Goal: Task Accomplishment & Management: Manage account settings

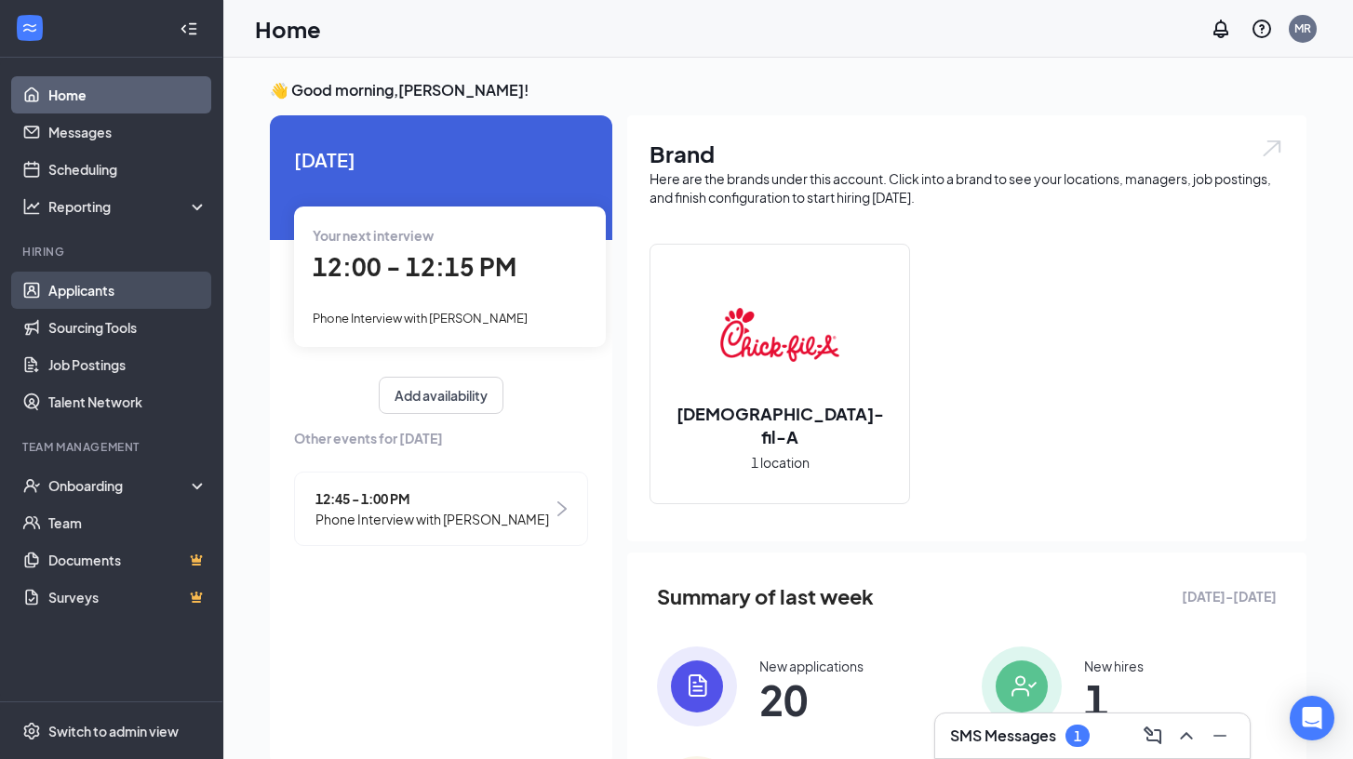
click at [88, 295] on link "Applicants" at bounding box center [127, 290] width 159 height 37
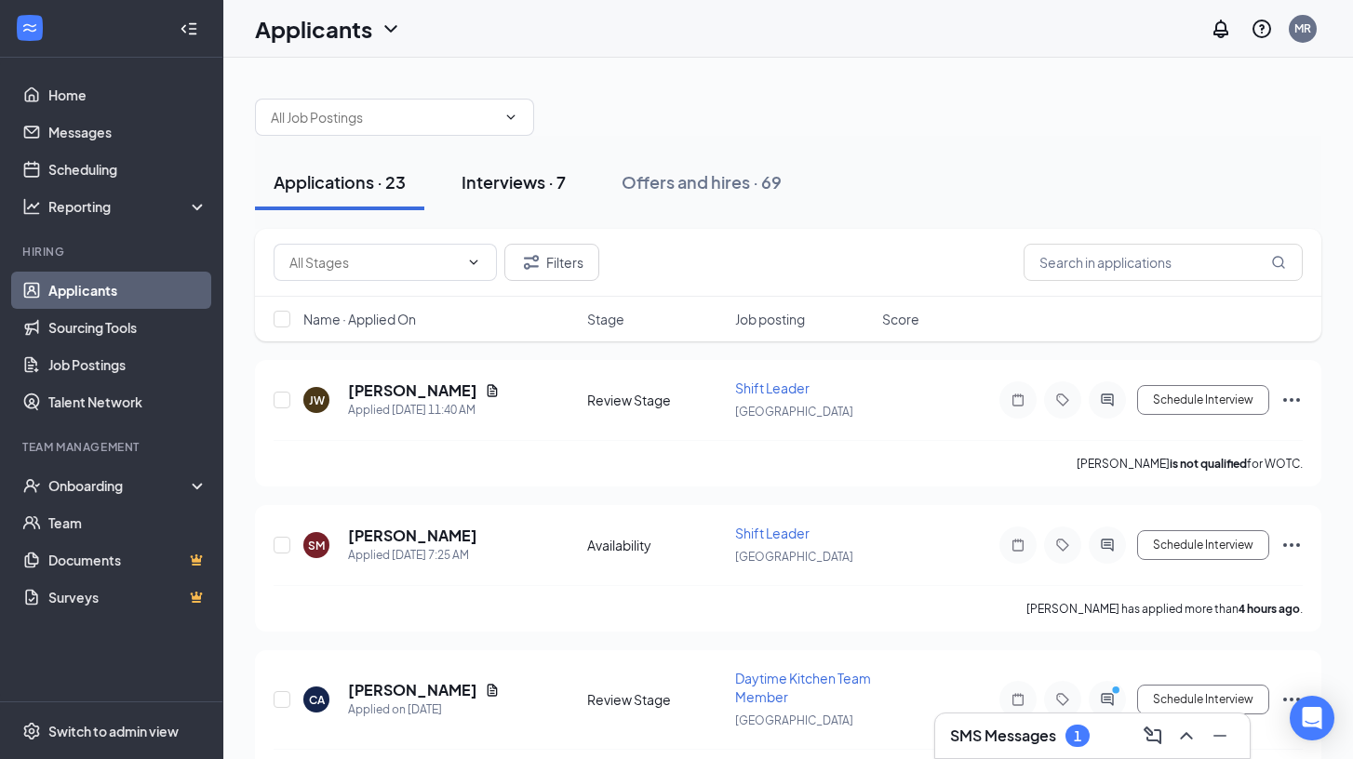
click at [518, 183] on div "Interviews · 7" at bounding box center [514, 181] width 104 height 23
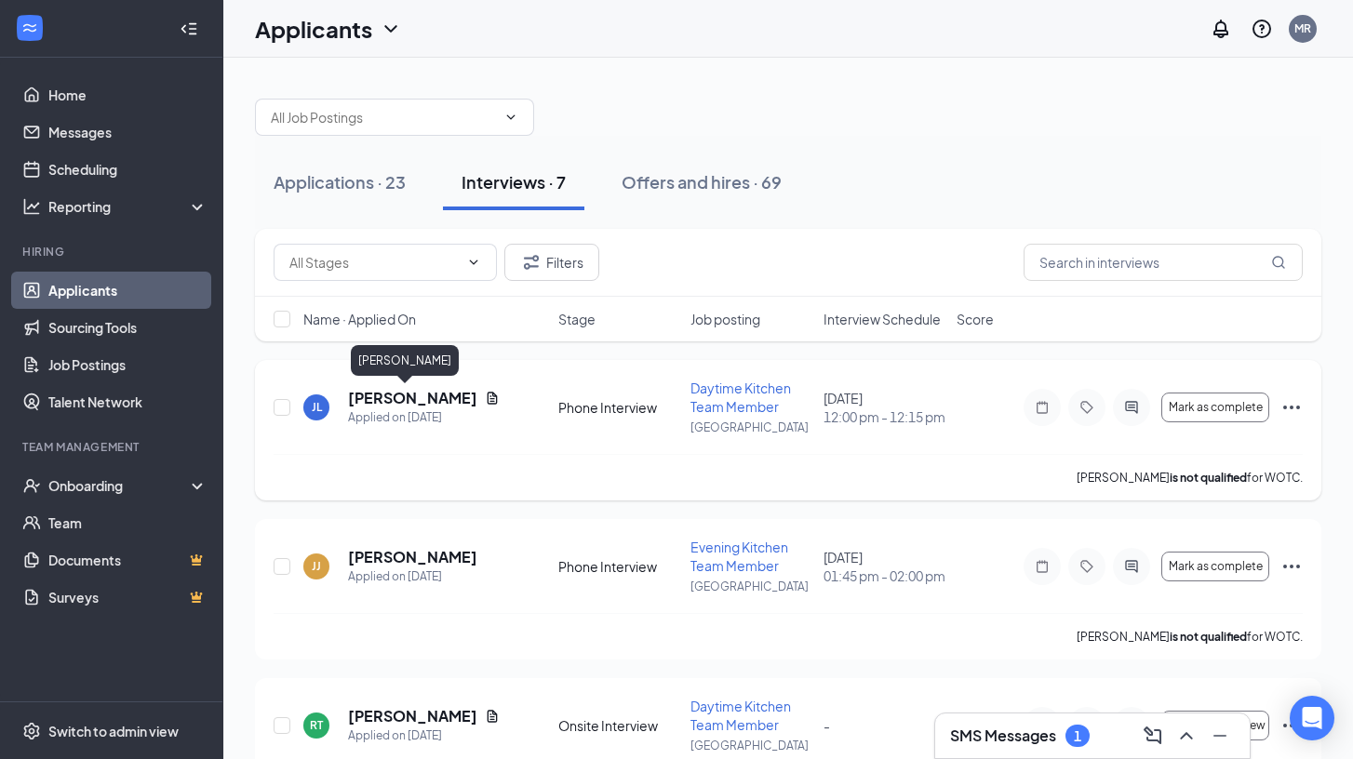
click at [389, 398] on h5 "[PERSON_NAME]" at bounding box center [412, 398] width 129 height 20
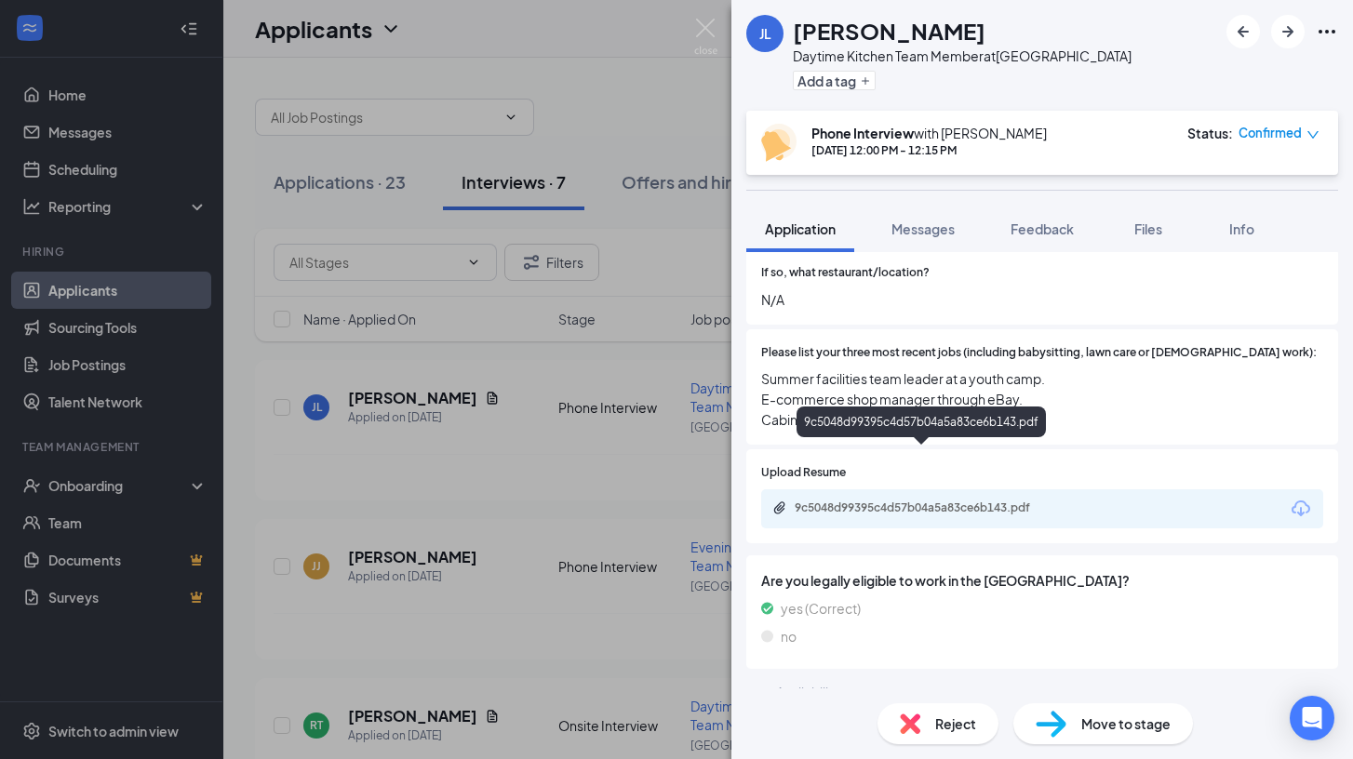
scroll to position [732, 0]
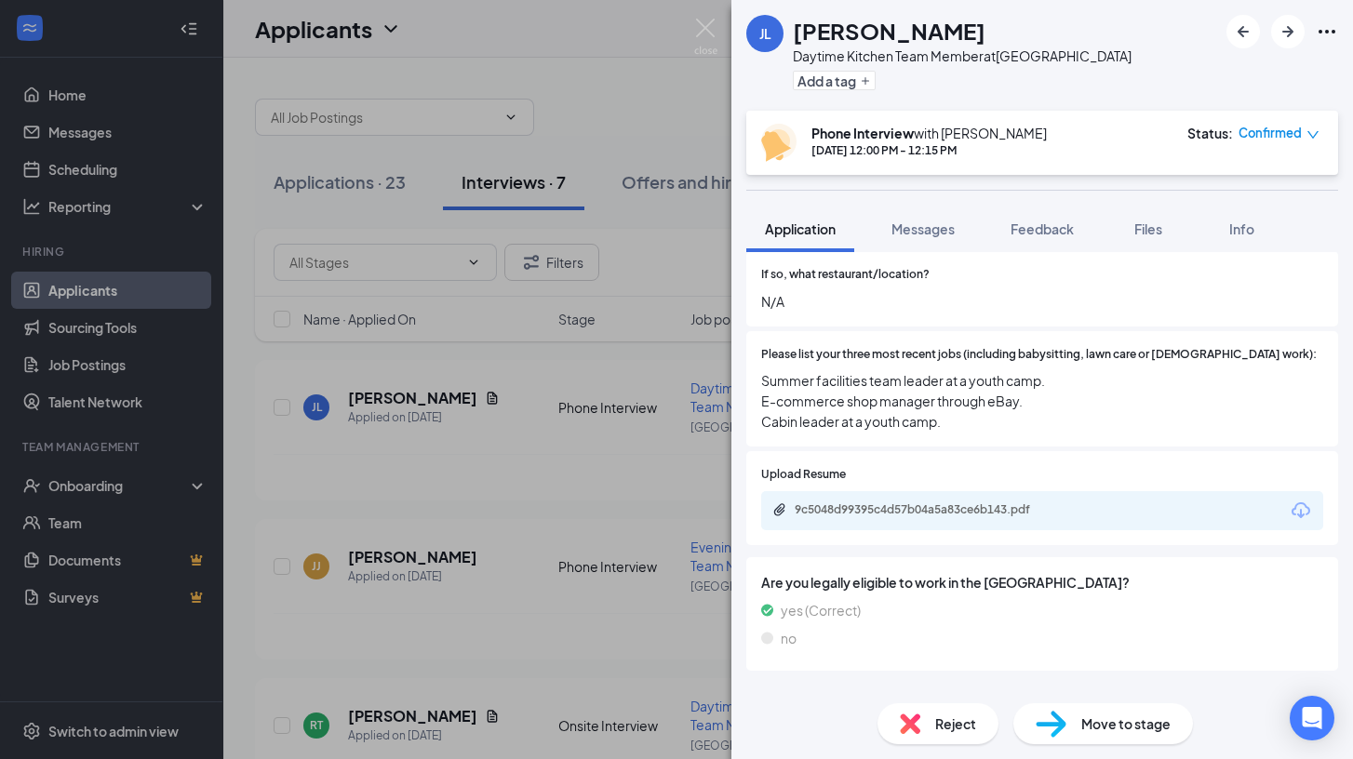
click at [982, 502] on div "9c5048d99395c4d57b04a5a83ce6b143.pdf" at bounding box center [925, 509] width 261 height 15
click at [1047, 234] on span "Feedback" at bounding box center [1042, 229] width 63 height 17
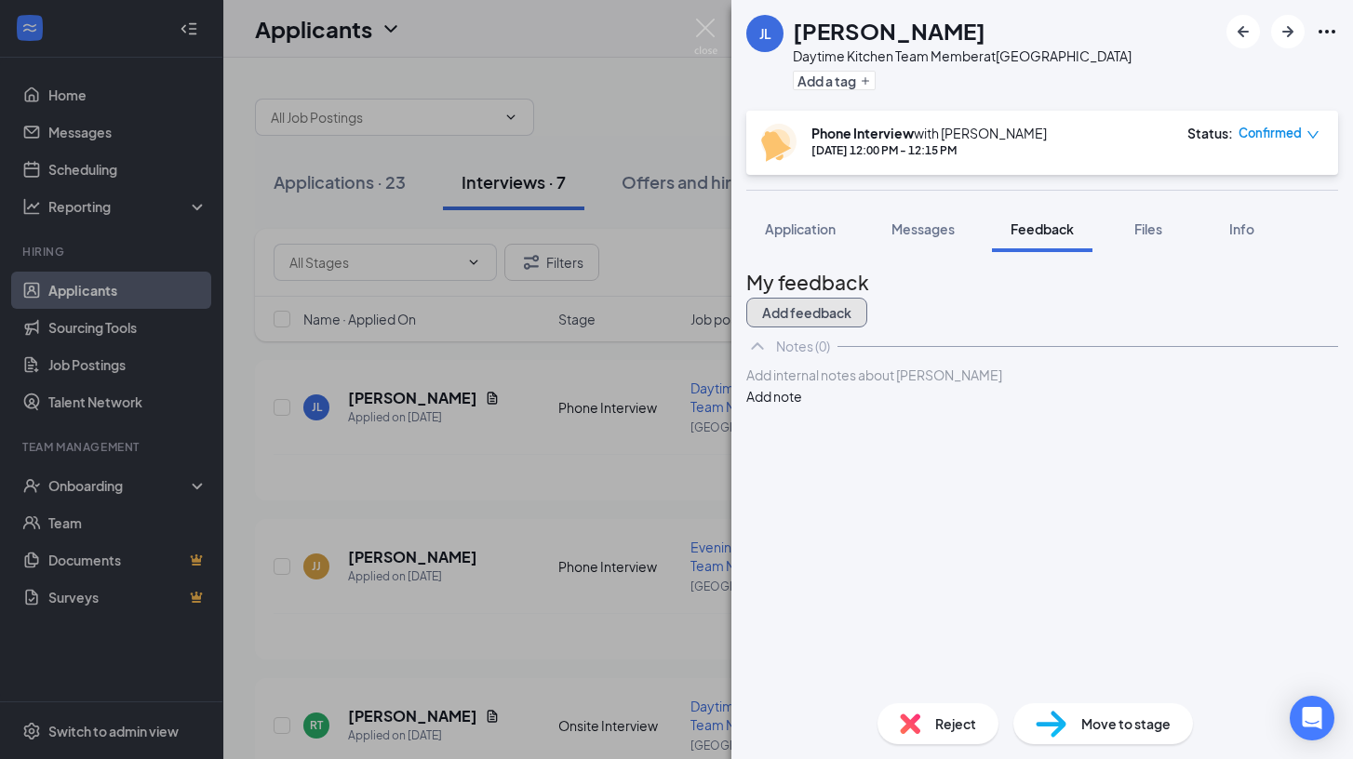
click at [867, 311] on button "Add feedback" at bounding box center [806, 313] width 121 height 30
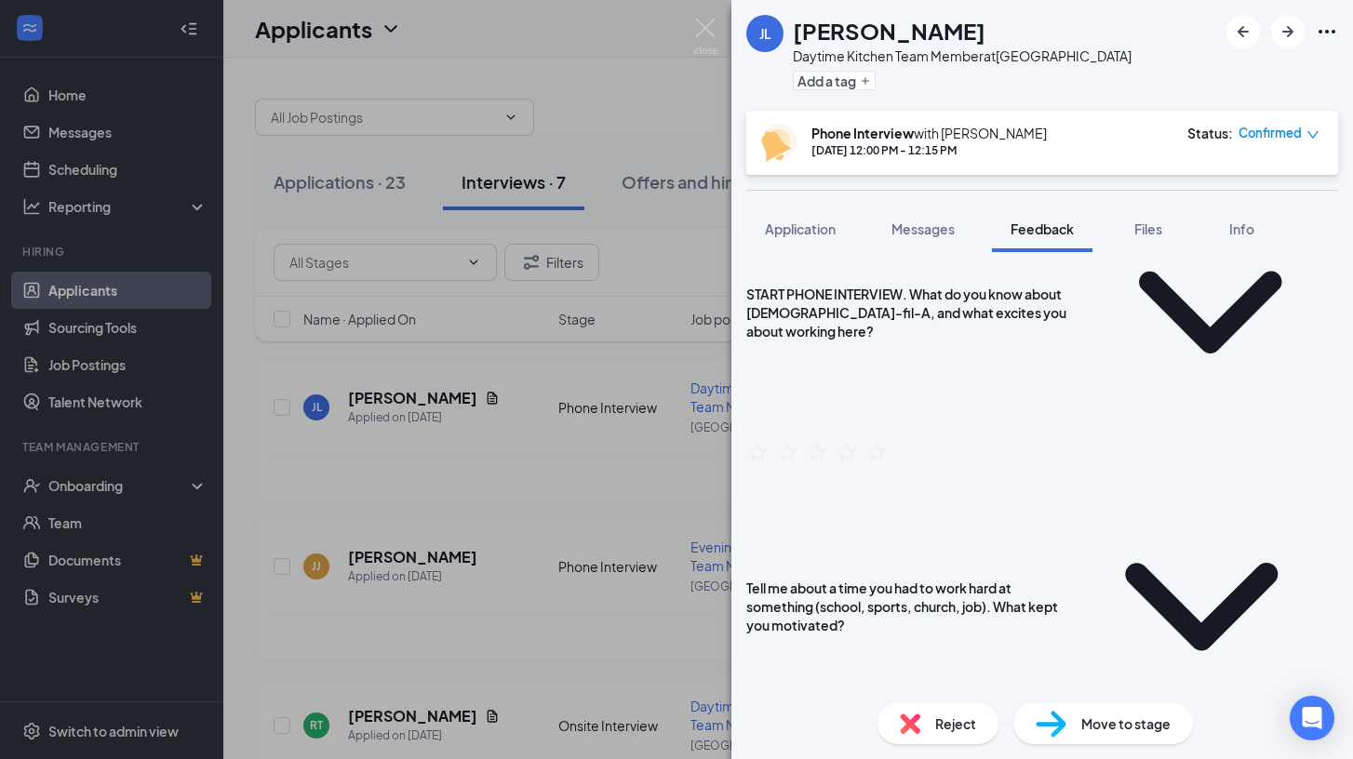
scroll to position [310, 0]
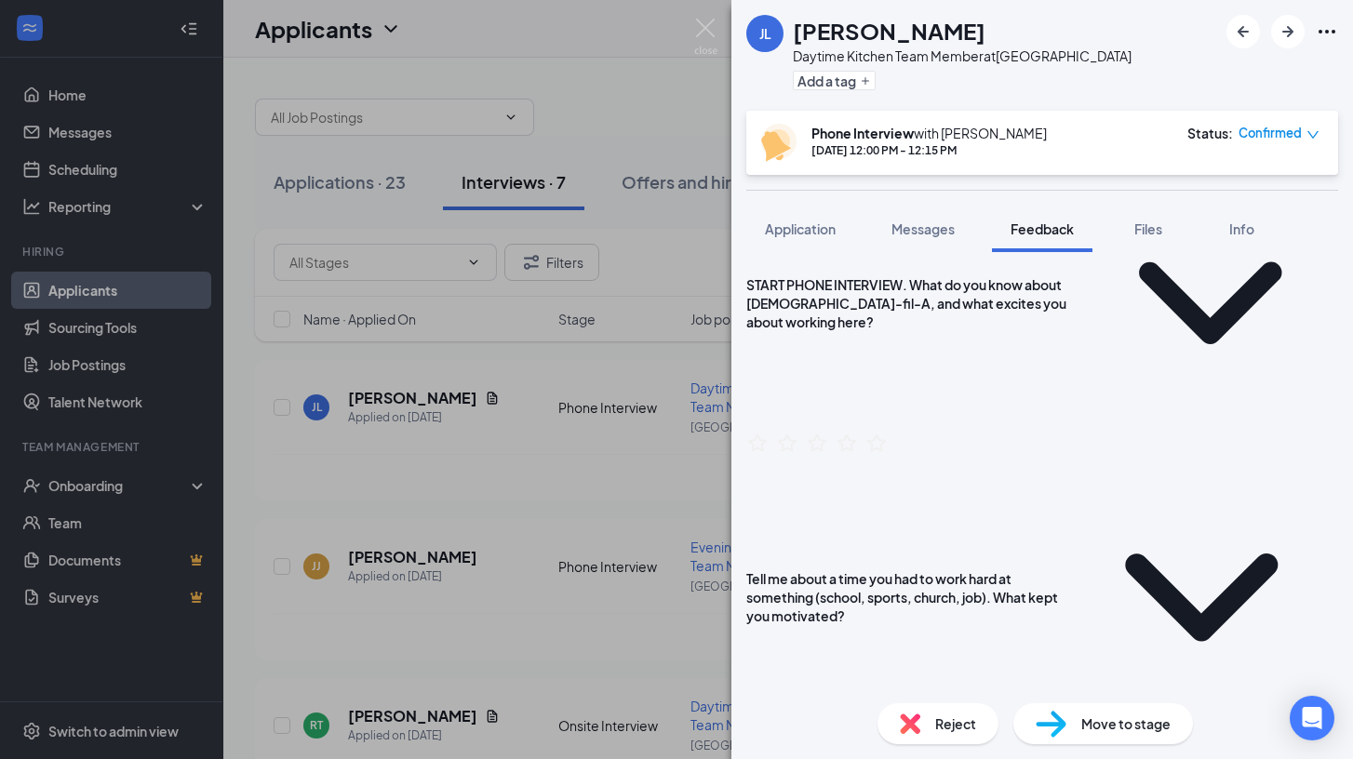
scroll to position [311, 0]
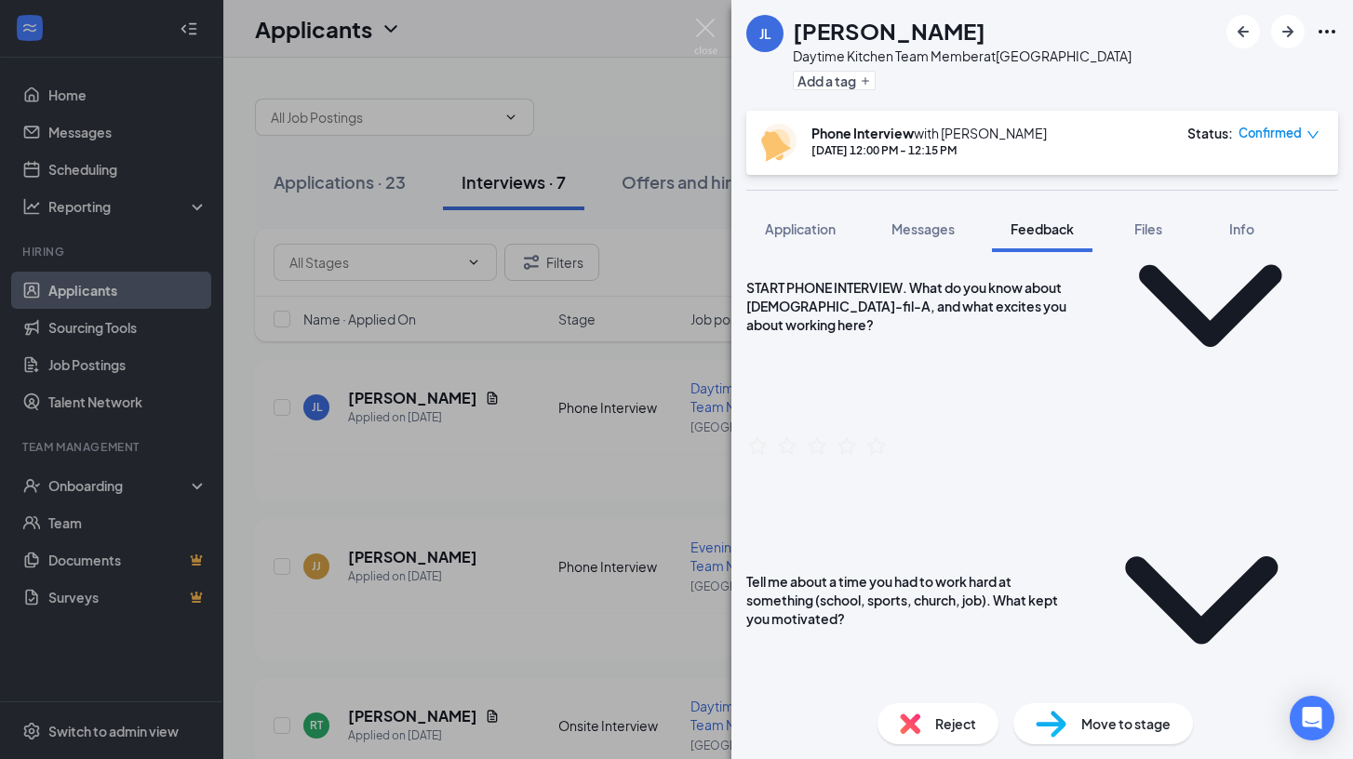
click at [1293, 737] on div at bounding box center [1042, 751] width 592 height 29
click at [1298, 137] on span "Confirmed" at bounding box center [1270, 133] width 63 height 19
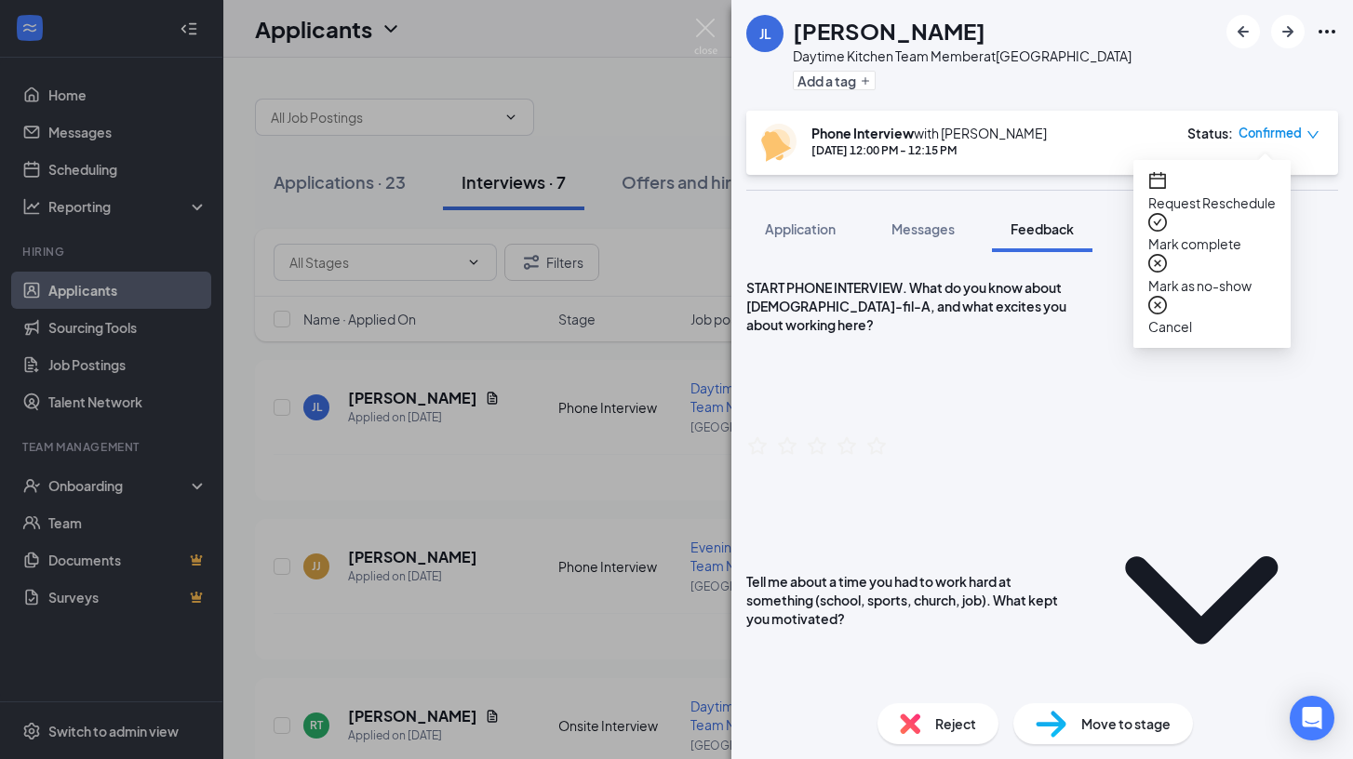
click at [1243, 275] on span "Mark as no-show" at bounding box center [1211, 285] width 127 height 20
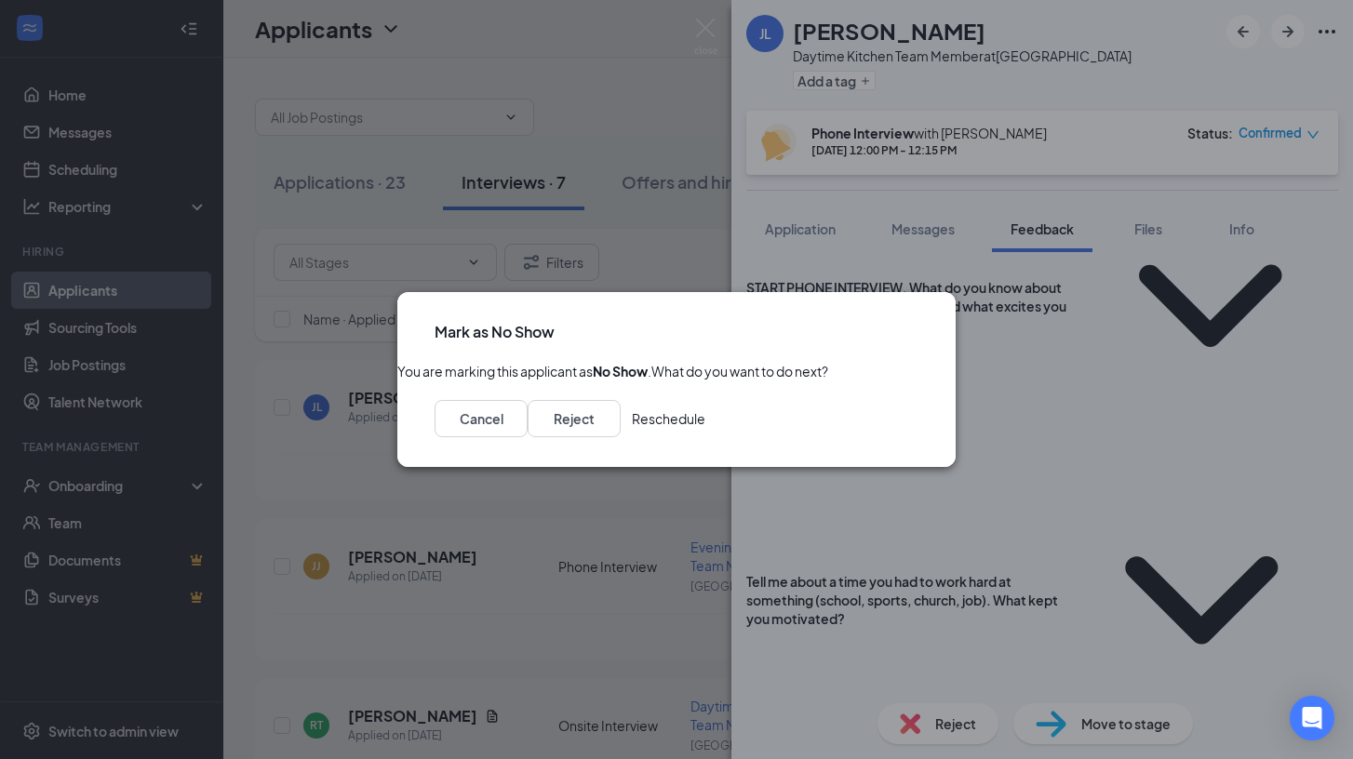
click at [705, 434] on button "Reschedule" at bounding box center [669, 418] width 74 height 37
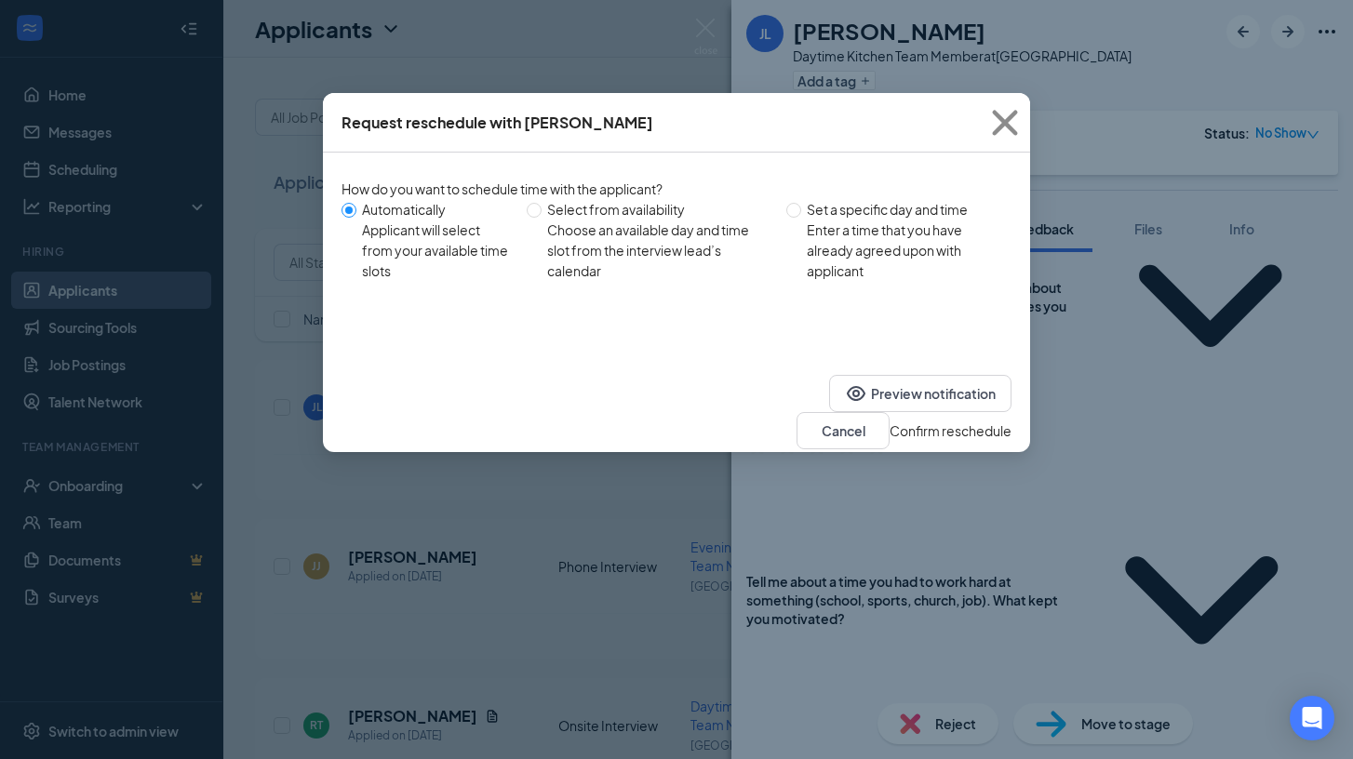
click at [924, 421] on button "Confirm reschedule" at bounding box center [951, 431] width 122 height 20
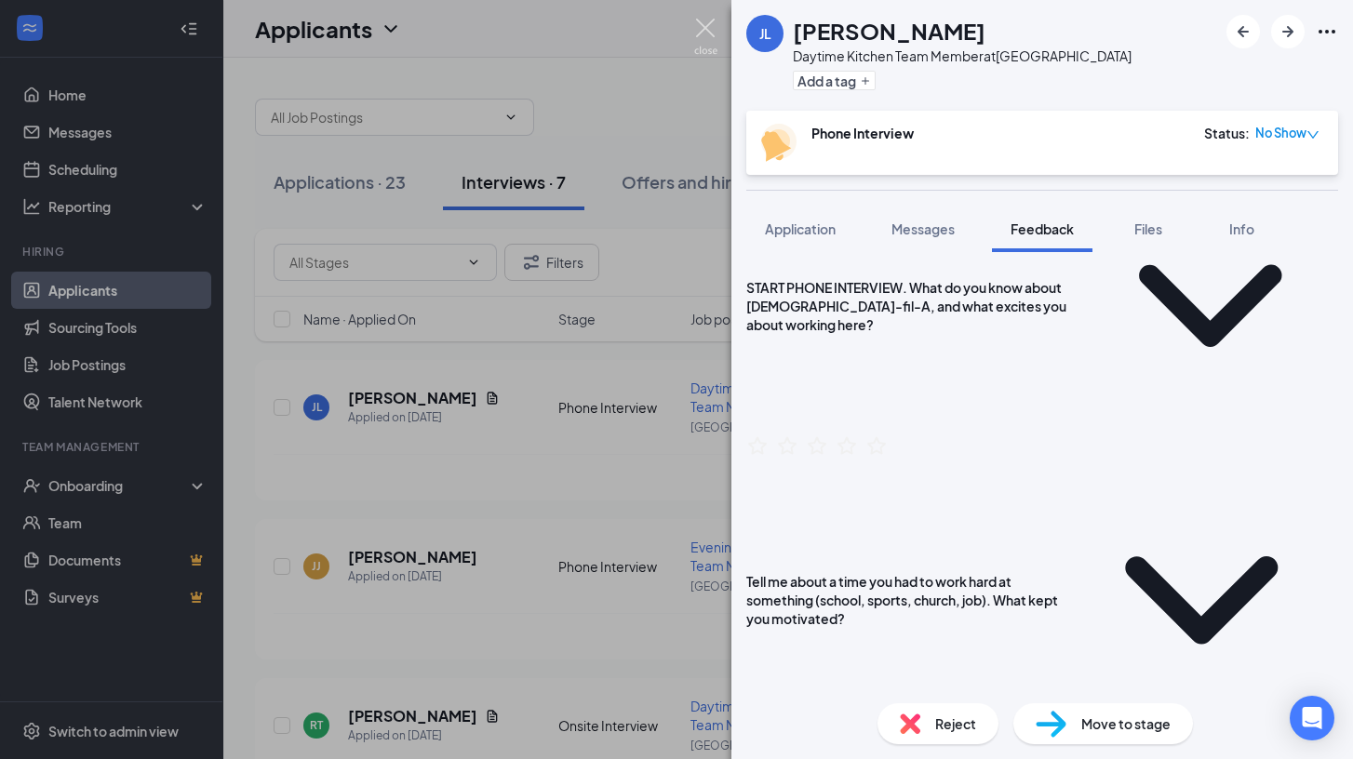
click at [706, 32] on img at bounding box center [705, 37] width 23 height 36
